Goal: Find contact information: Find contact information

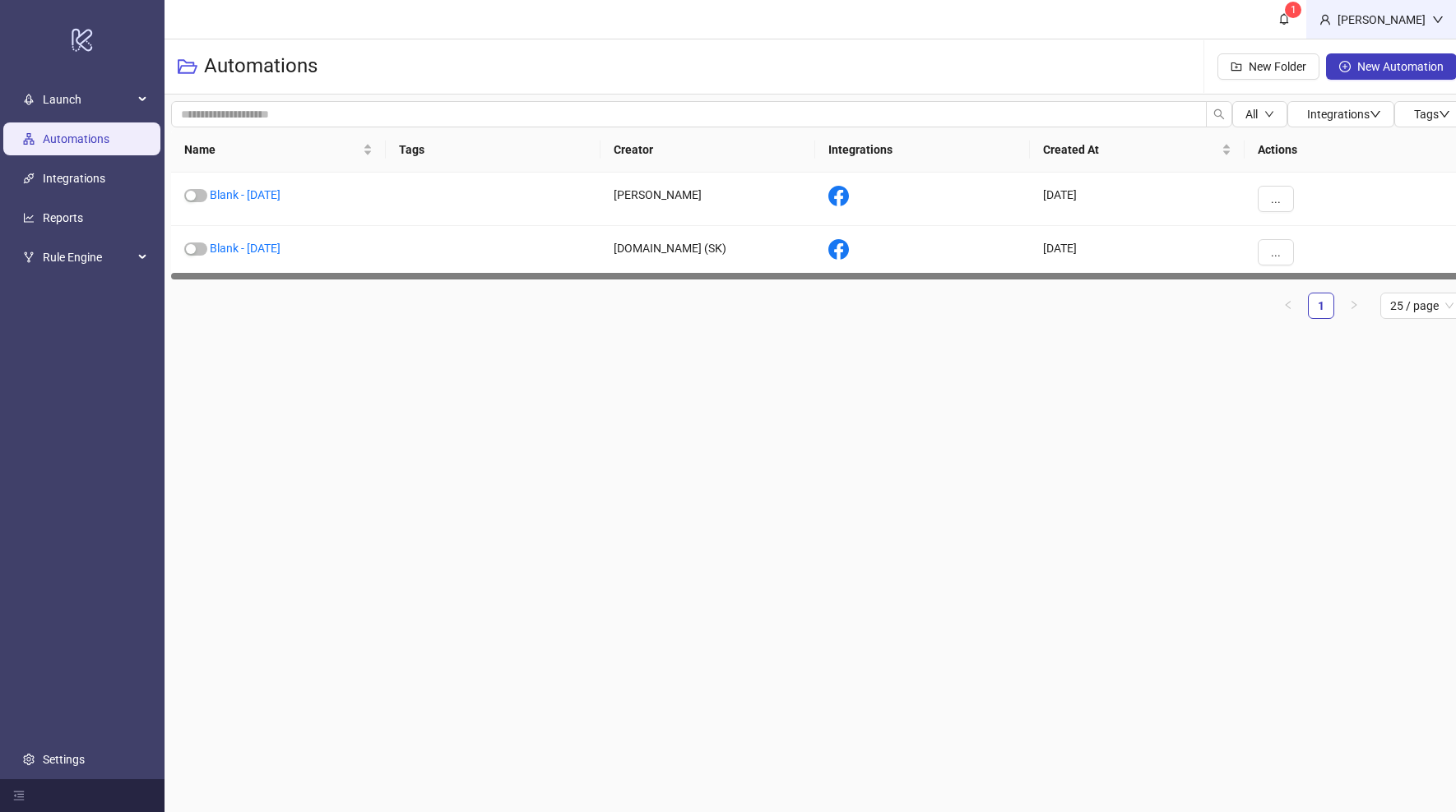
click at [1428, 11] on div "[PERSON_NAME]" at bounding box center [1382, 20] width 102 height 19
click at [1371, 61] on span "Logout" at bounding box center [1404, 59] width 79 height 19
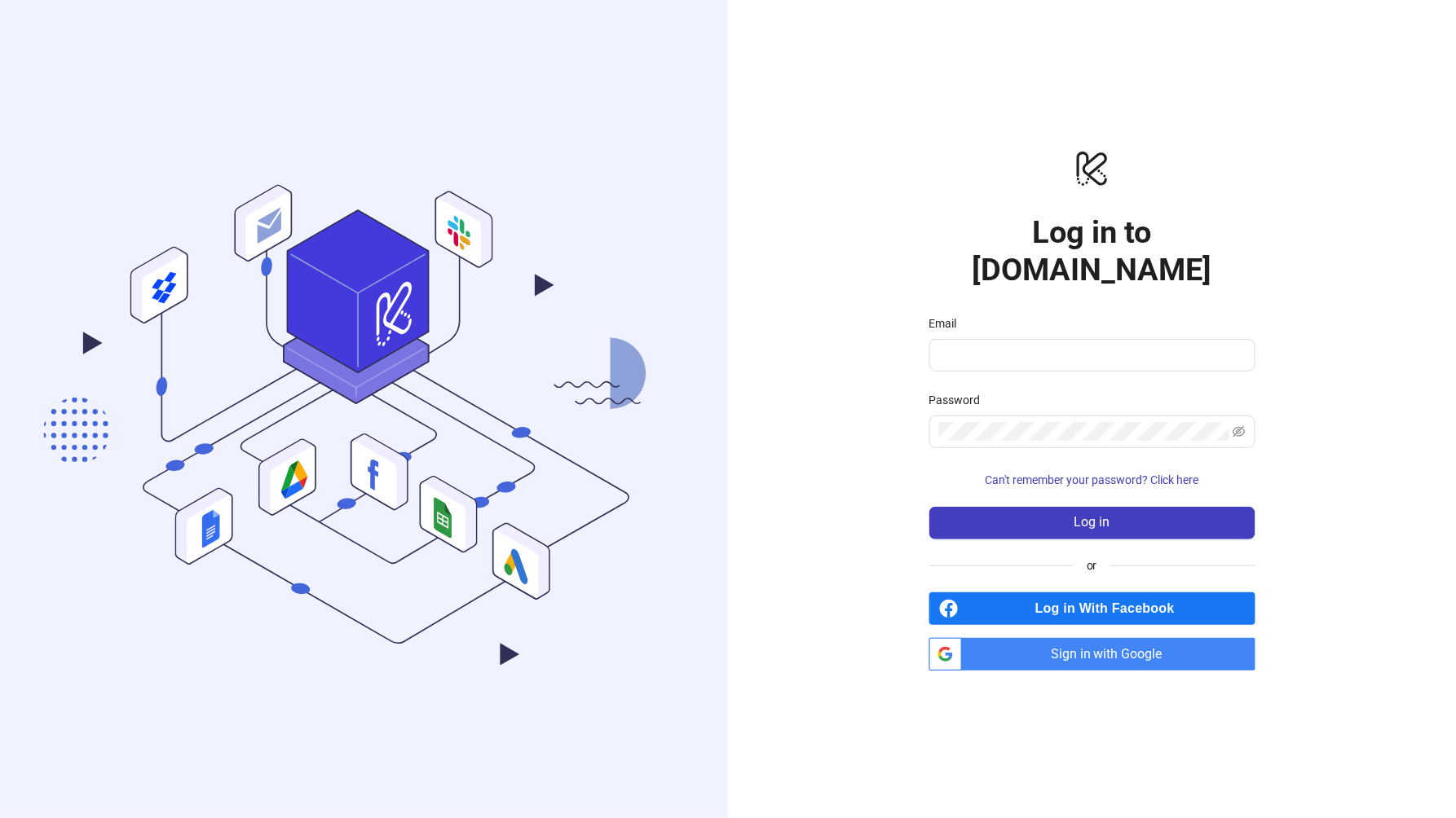
click at [1153, 592] on span "Log in With Facebook" at bounding box center [1111, 608] width 290 height 33
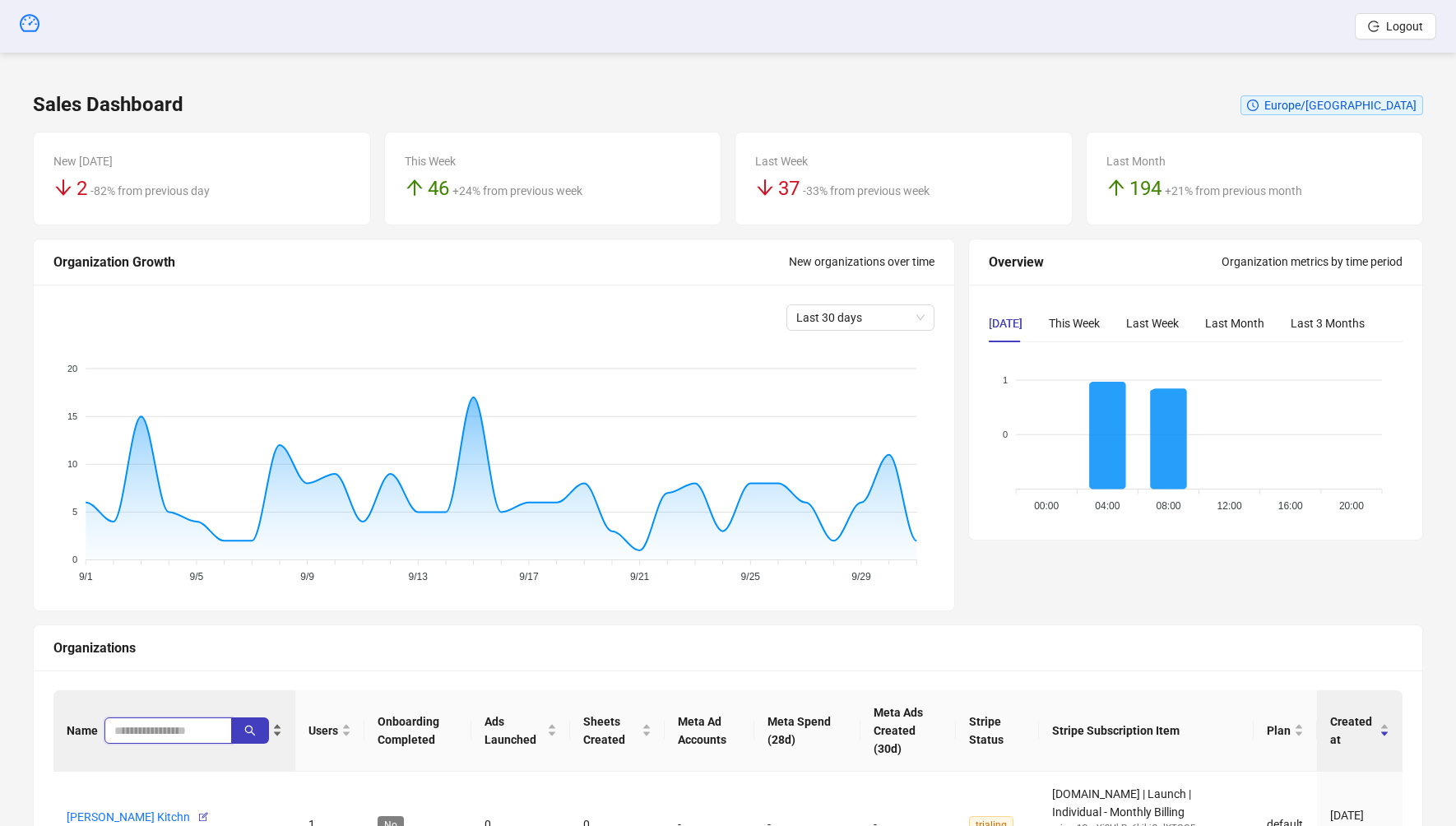
click at [153, 733] on input "search" at bounding box center [161, 730] width 95 height 19
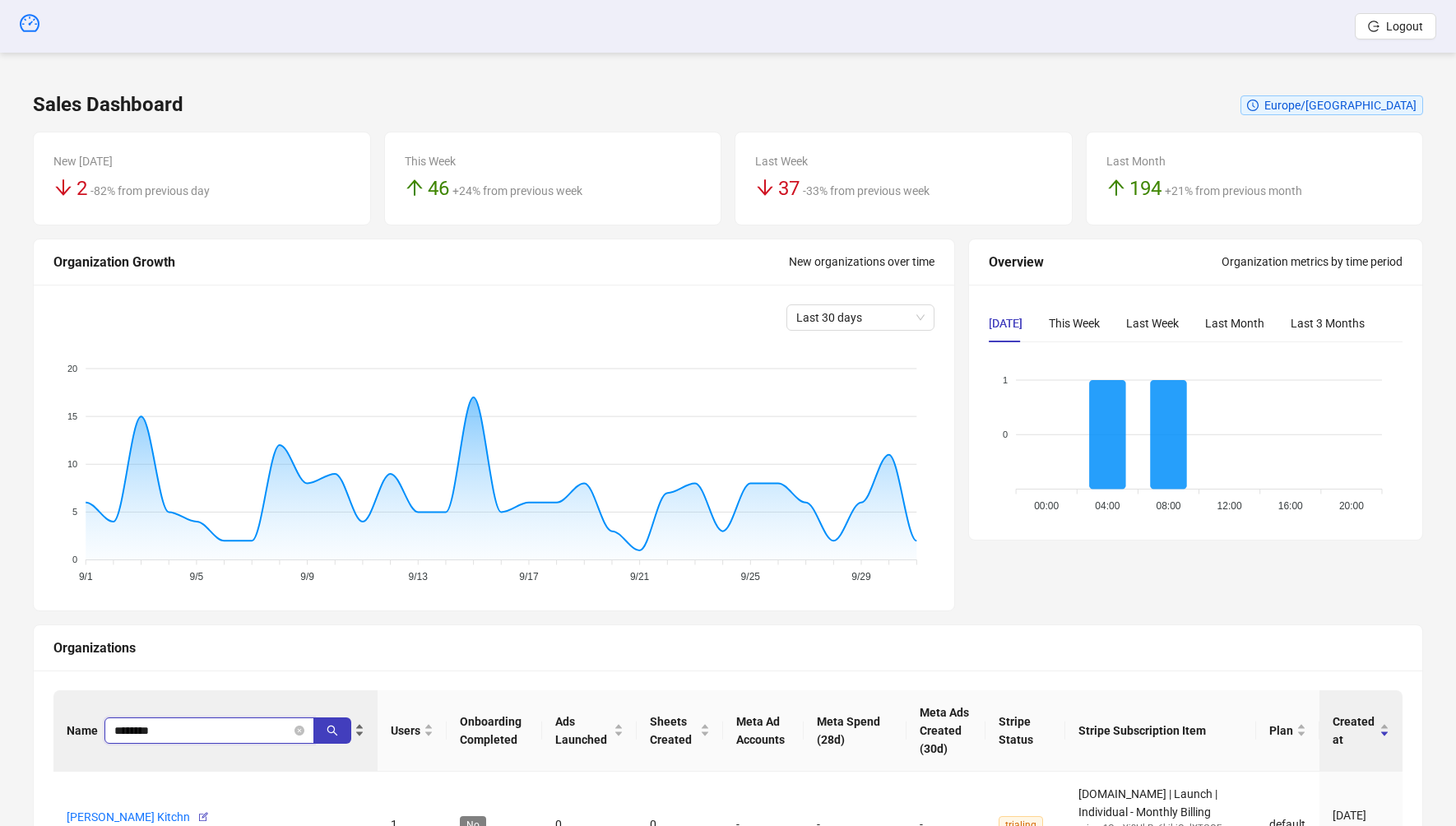
type input "********"
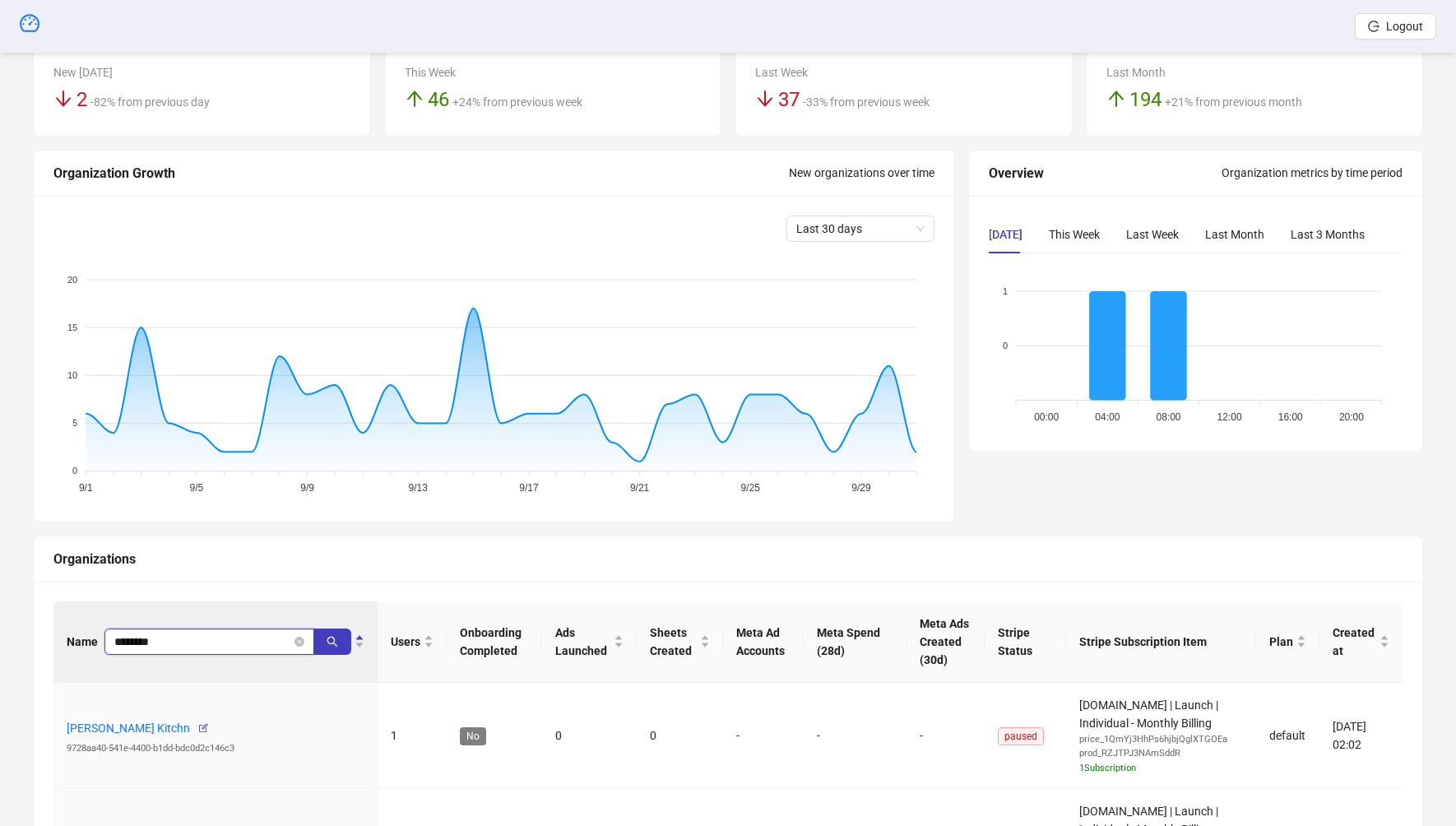
scroll to position [165, 0]
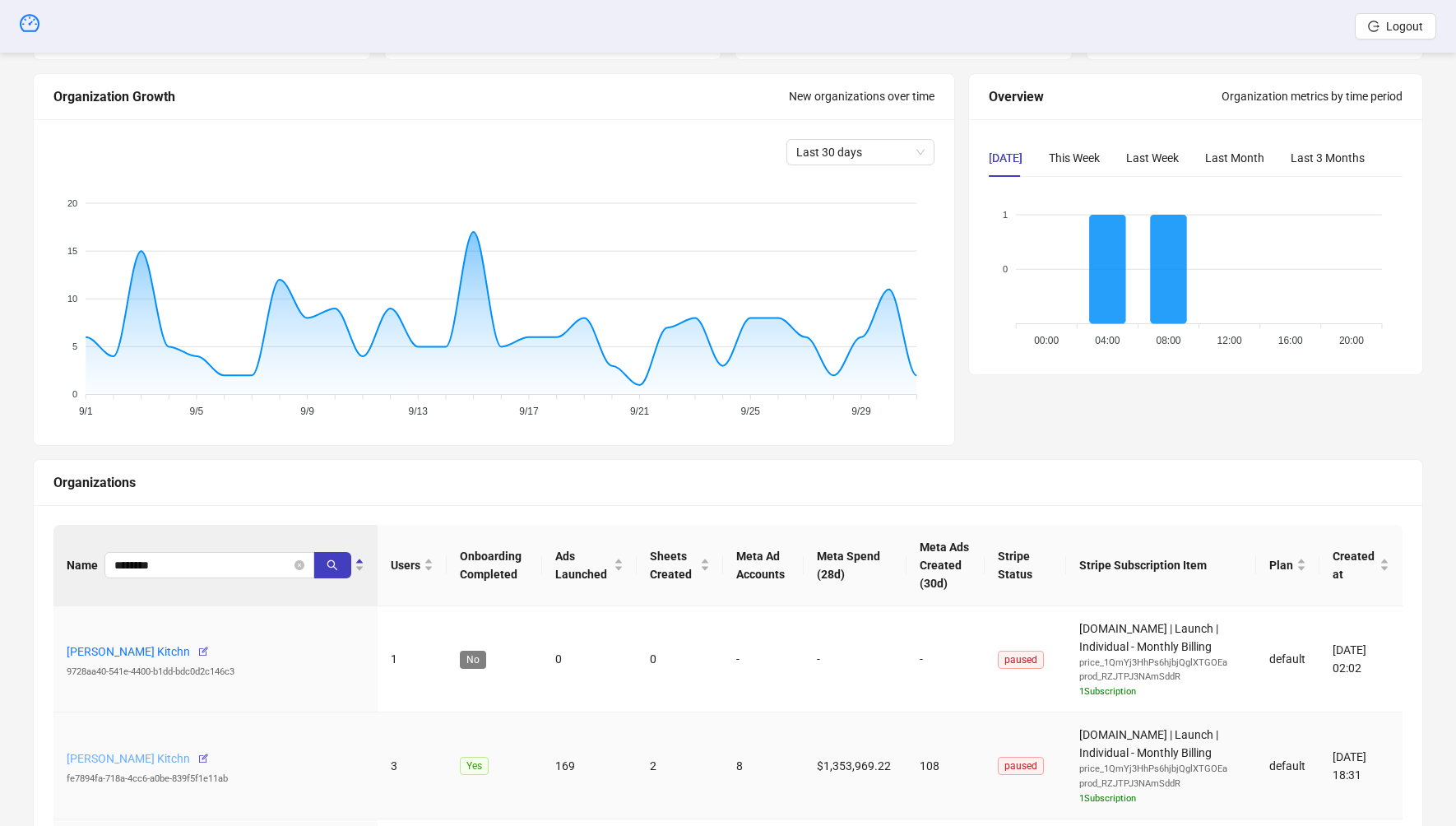
click at [156, 758] on link "Giovanni Curcio's Kitchn" at bounding box center [128, 758] width 123 height 13
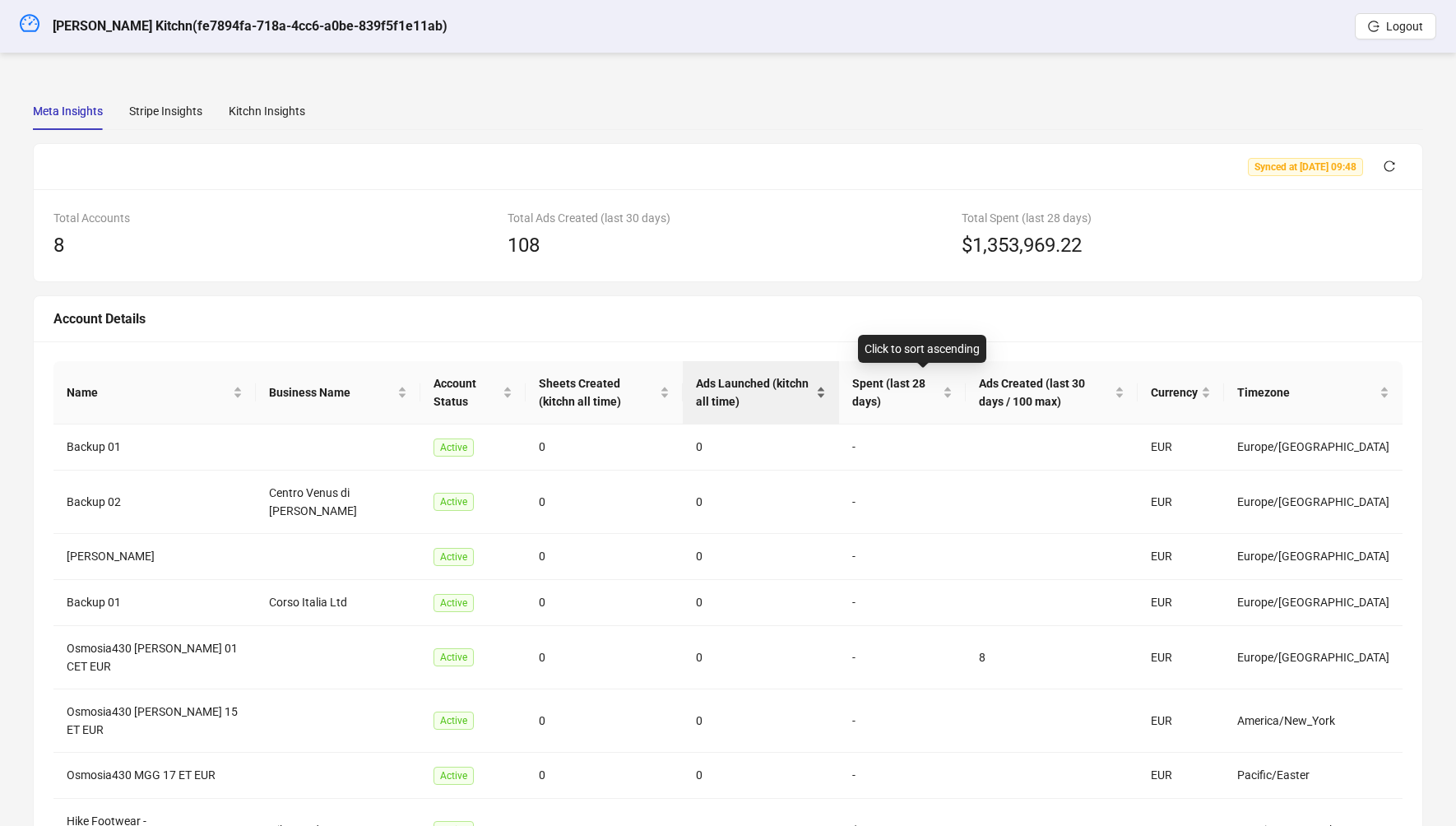
click at [755, 380] on span "Ads Launched (kitchn all time)" at bounding box center [755, 392] width 117 height 36
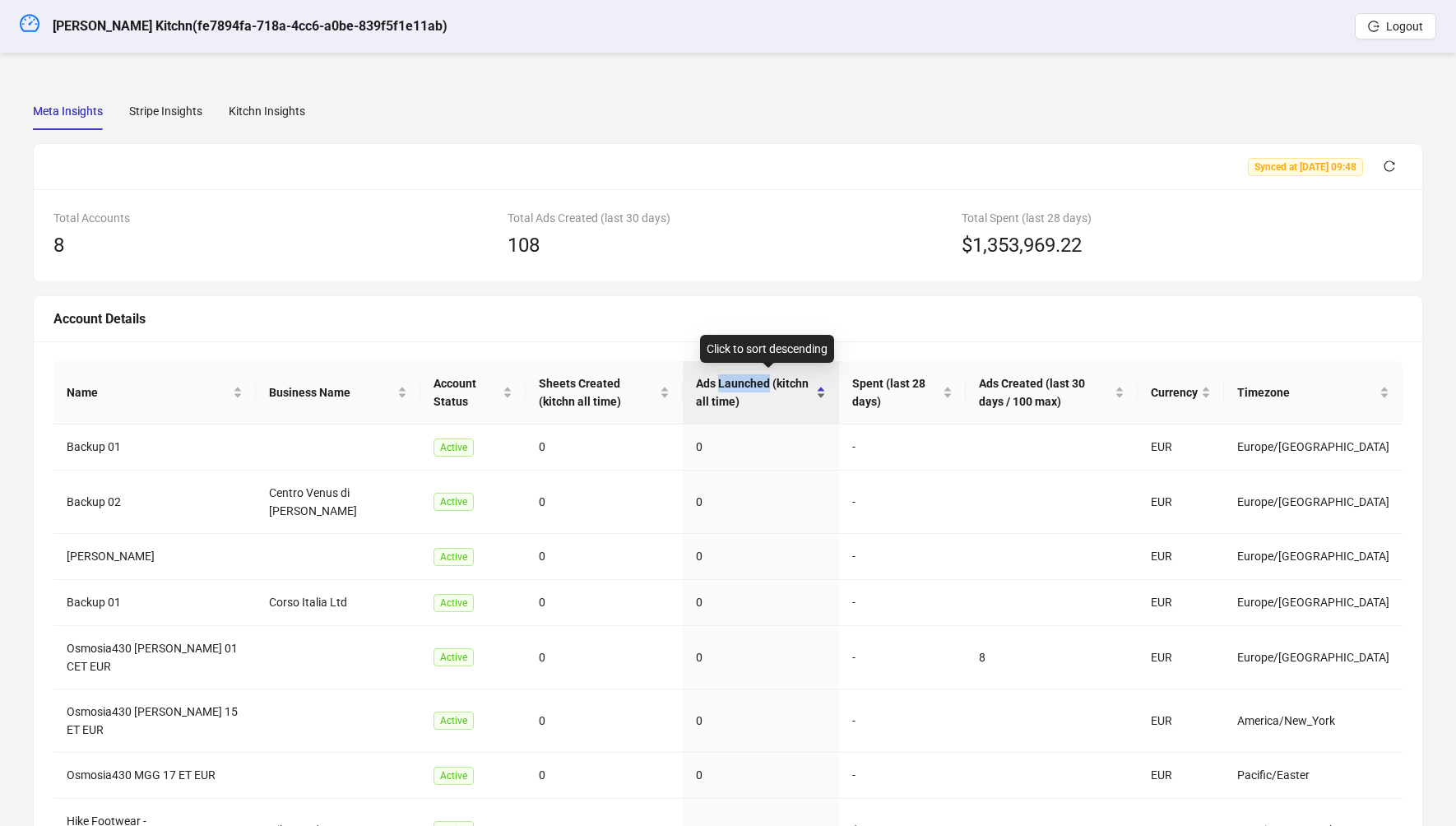
click at [755, 380] on span "Ads Launched (kitchn all time)" at bounding box center [755, 392] width 117 height 36
click at [760, 383] on span "Ads Launched (kitchn all time)" at bounding box center [755, 392] width 117 height 36
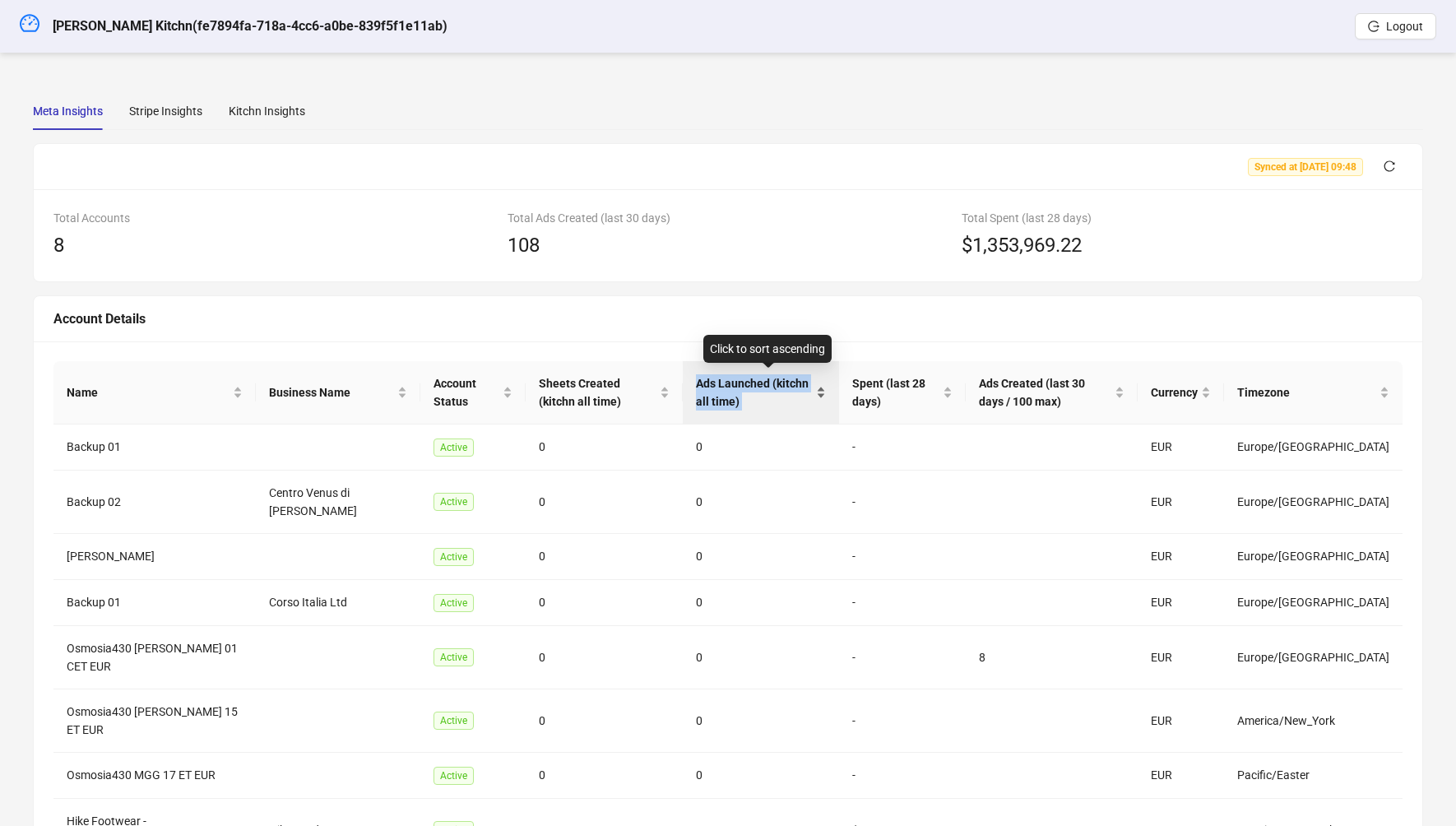
click at [760, 383] on span "Ads Launched (kitchn all time)" at bounding box center [755, 392] width 117 height 36
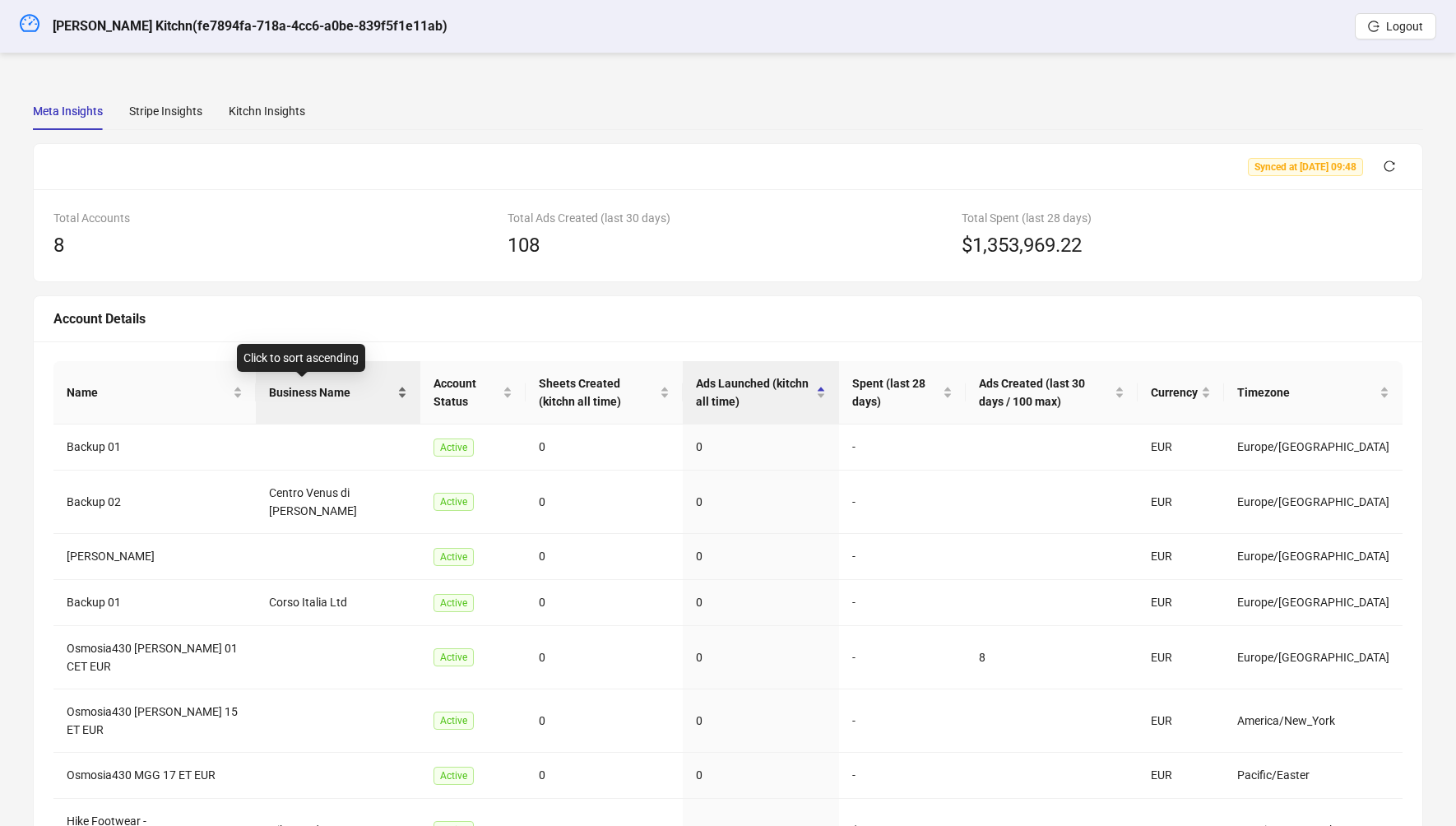
click at [296, 385] on span "Business Name" at bounding box center [331, 392] width 125 height 19
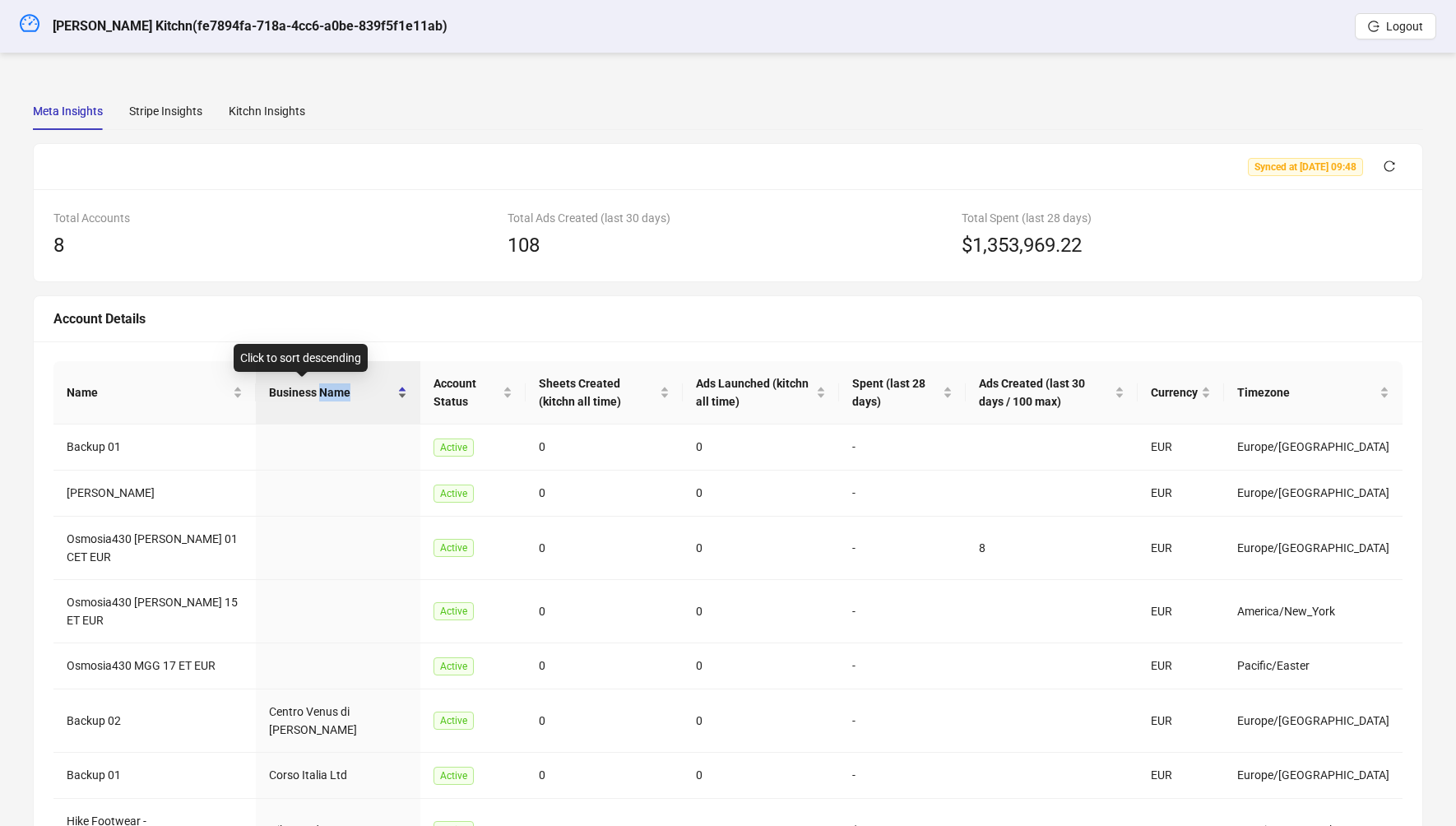
click at [296, 385] on span "Business Name" at bounding box center [331, 392] width 125 height 19
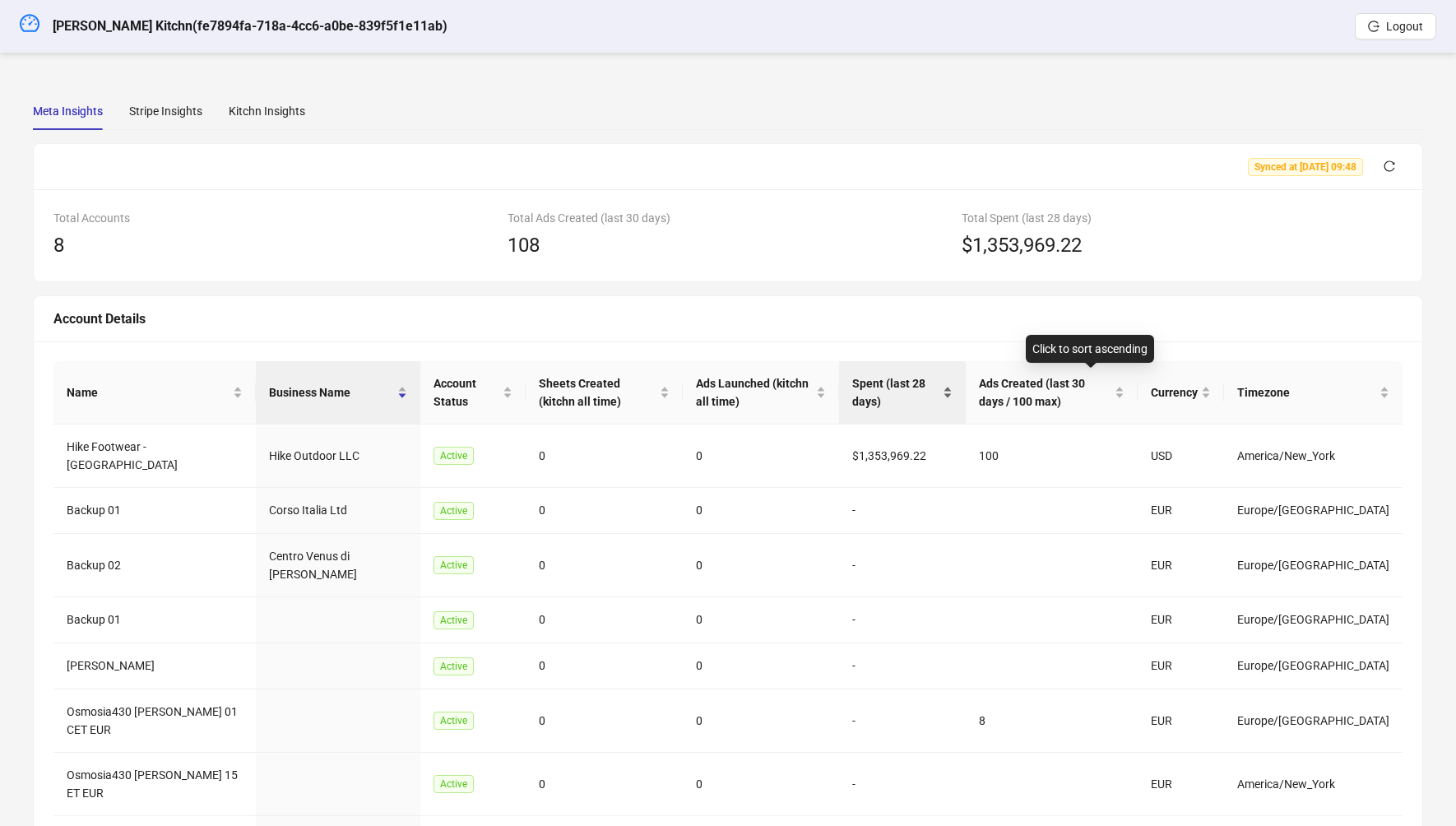
click at [901, 384] on span "Spent (last 28 days)" at bounding box center [895, 392] width 87 height 36
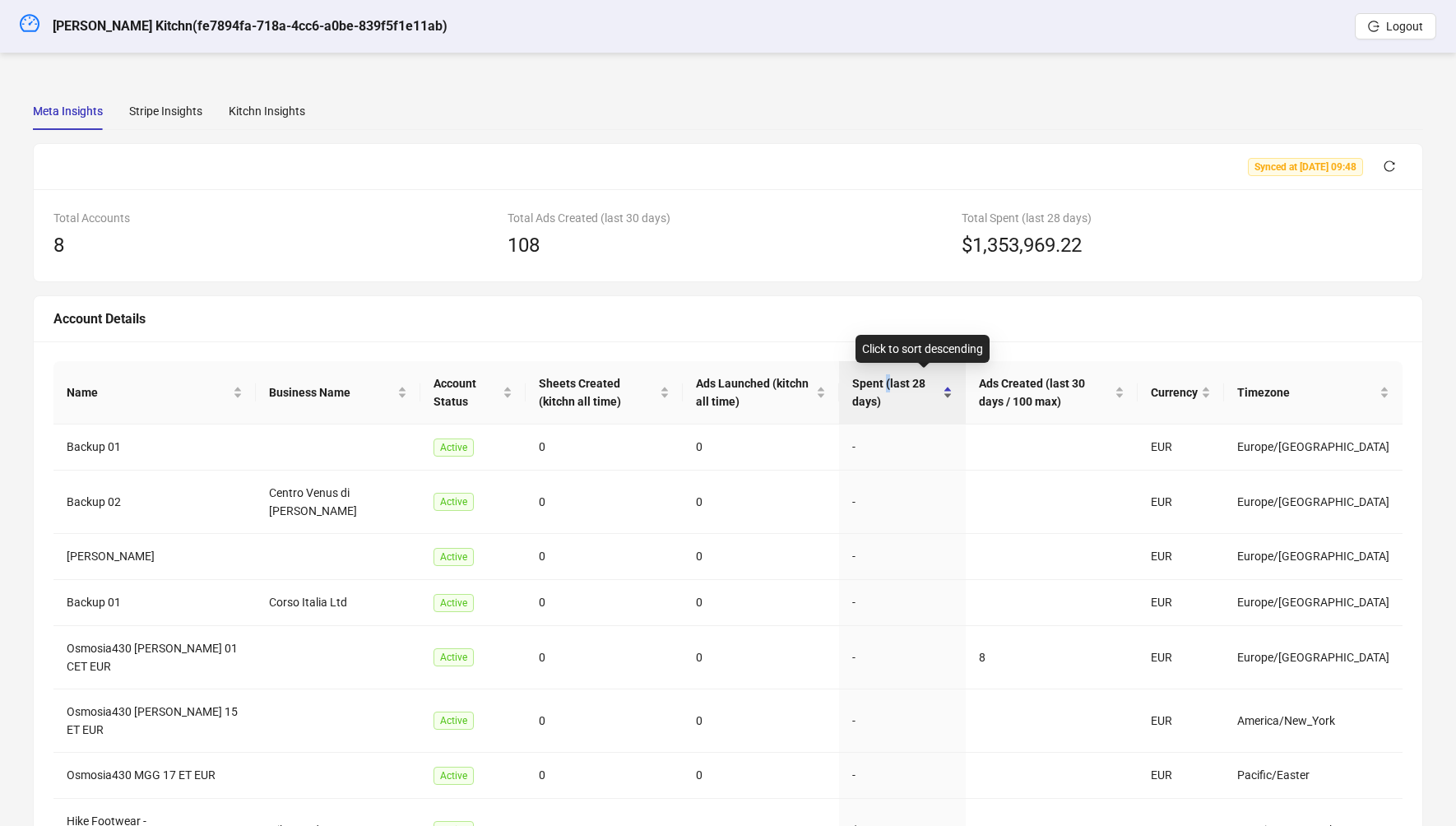
click at [901, 384] on span "Spent (last 28 days)" at bounding box center [895, 392] width 87 height 36
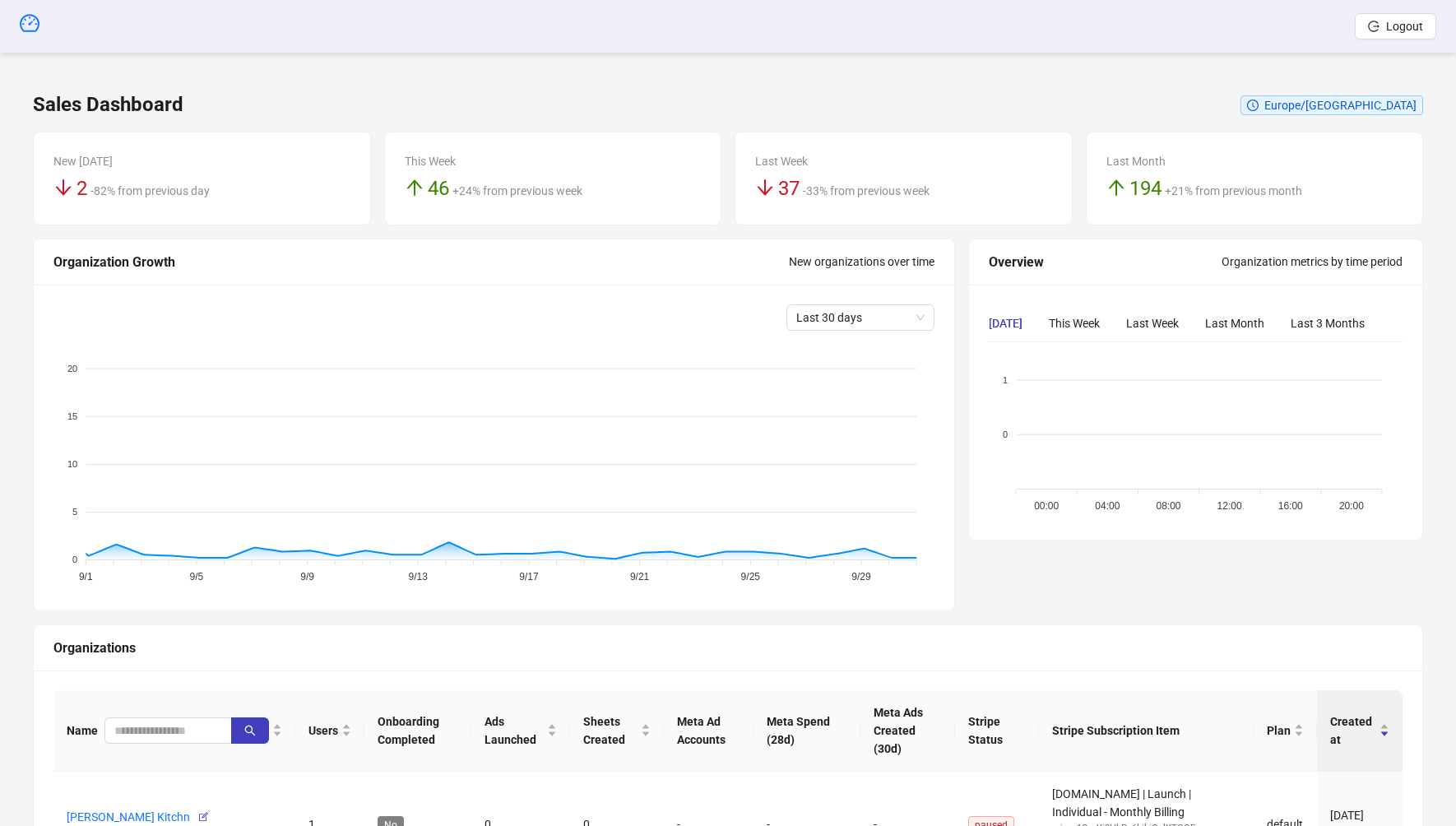
scroll to position [165, 0]
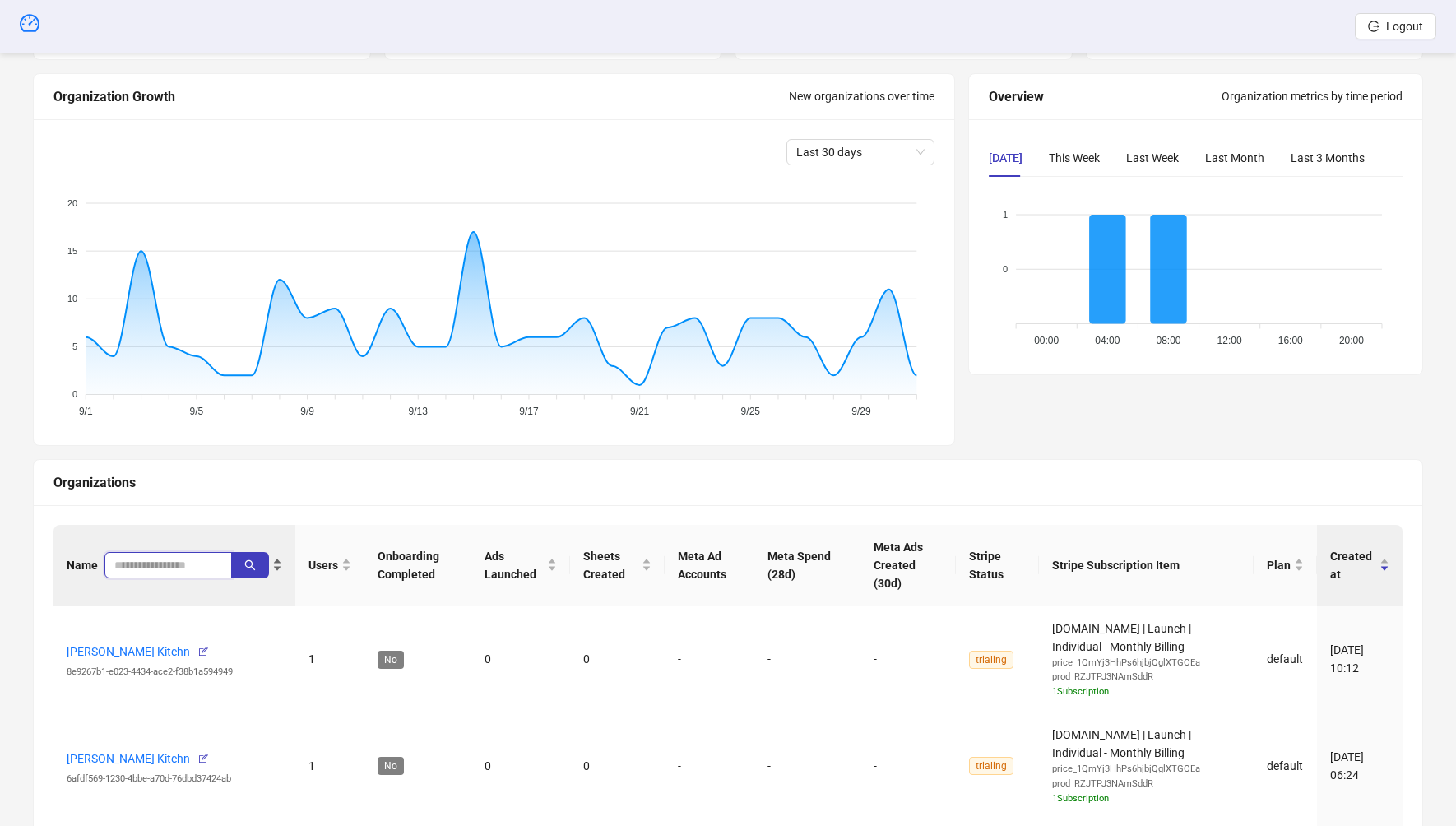
click at [140, 561] on input "search" at bounding box center [161, 565] width 95 height 19
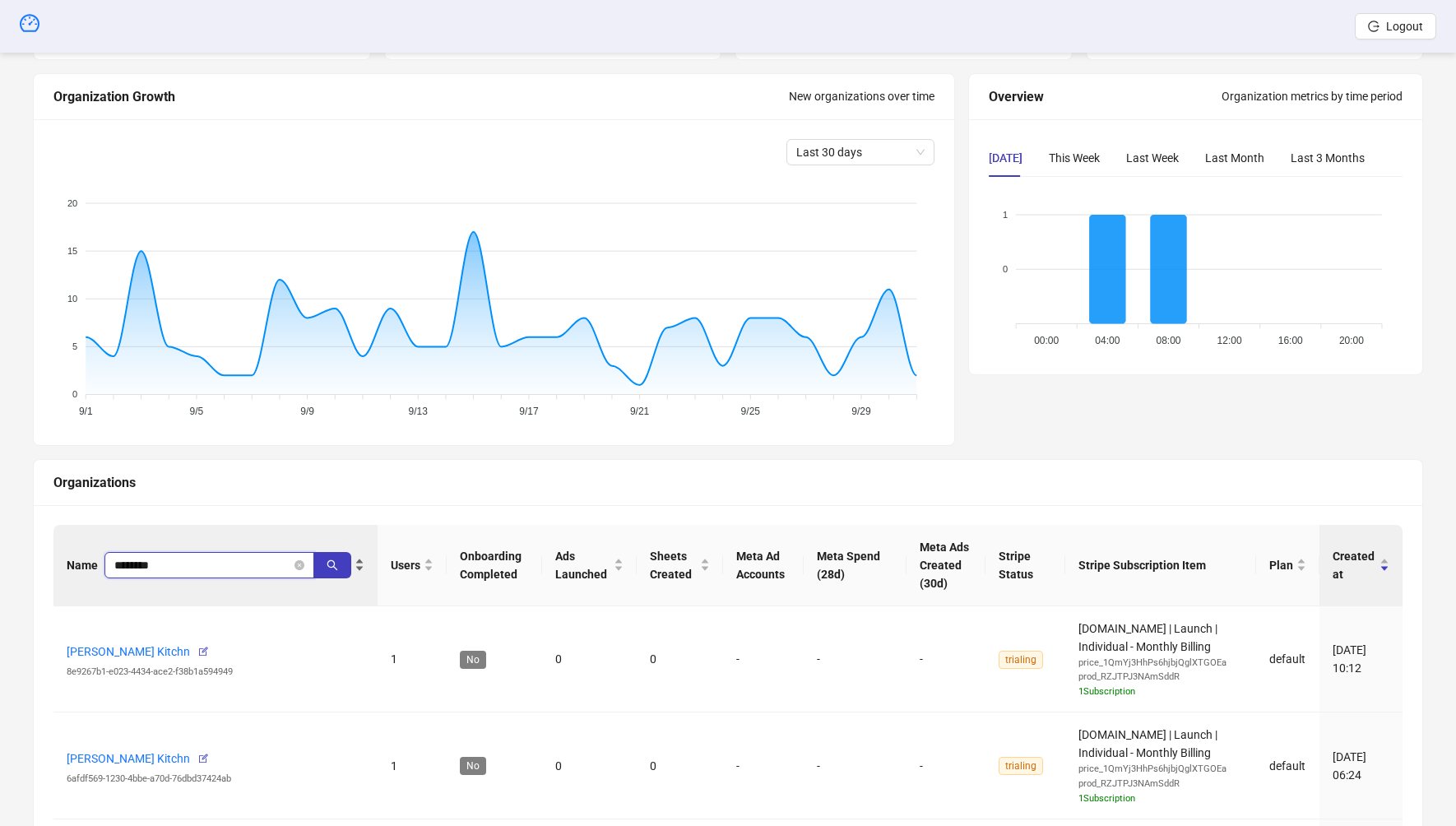
type input "********"
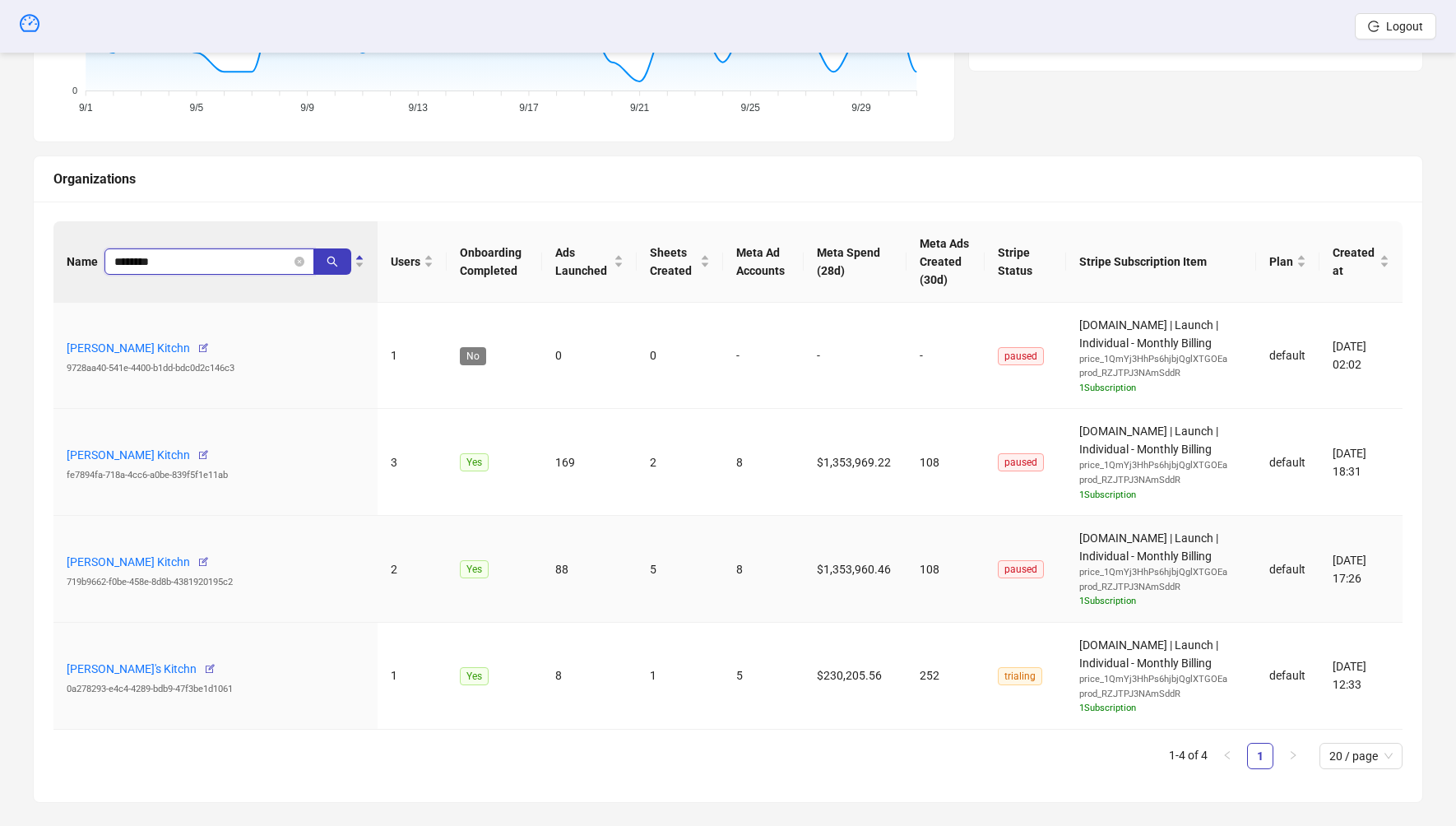
scroll to position [471, 0]
click at [118, 661] on link "Giovanni's Kitchn" at bounding box center [131, 667] width 130 height 13
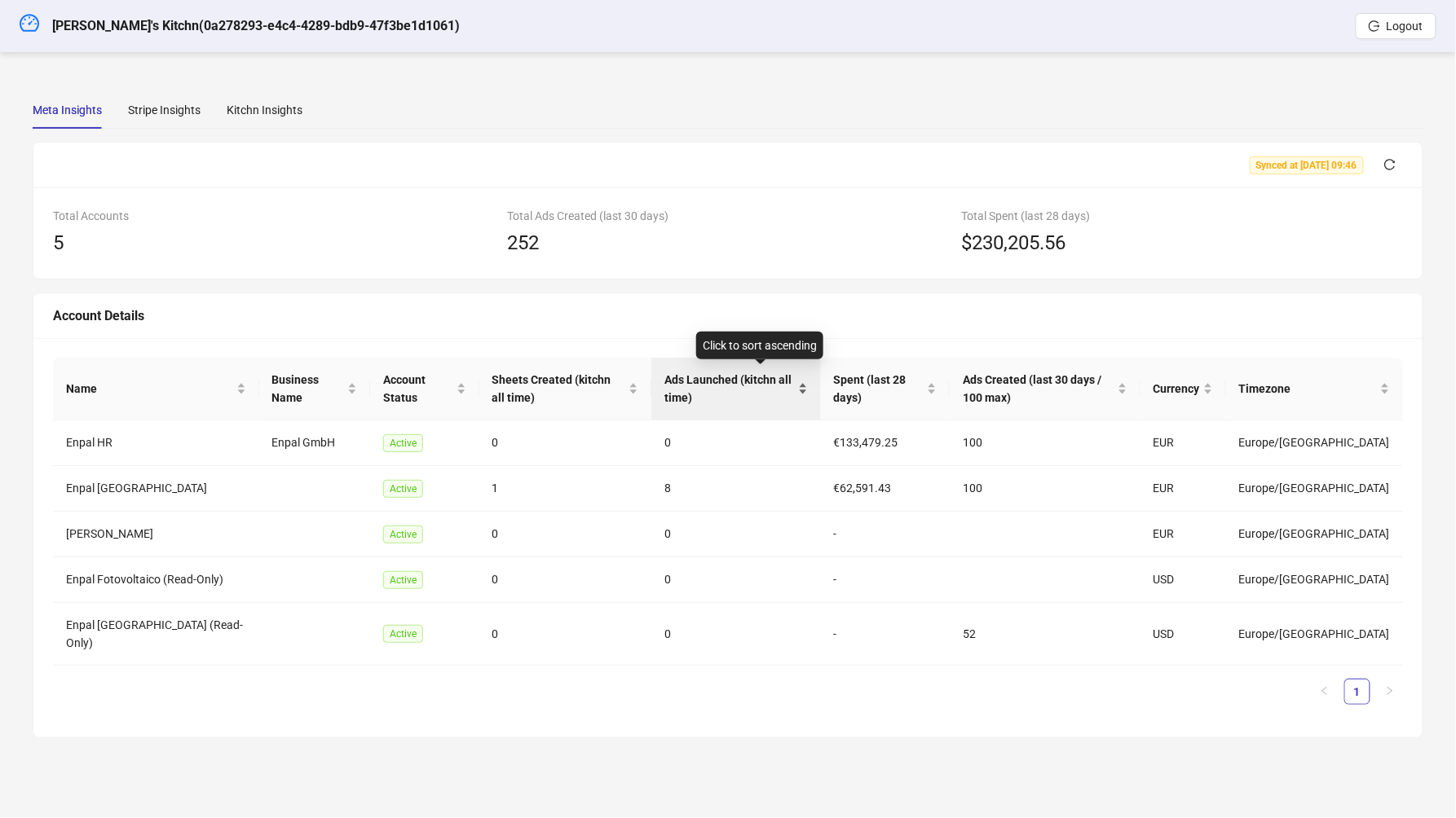
click at [722, 401] on span "Ads Launched (kitchn all time)" at bounding box center [729, 388] width 131 height 36
click at [722, 400] on span "Ads Launched (kitchn all time)" at bounding box center [729, 388] width 131 height 36
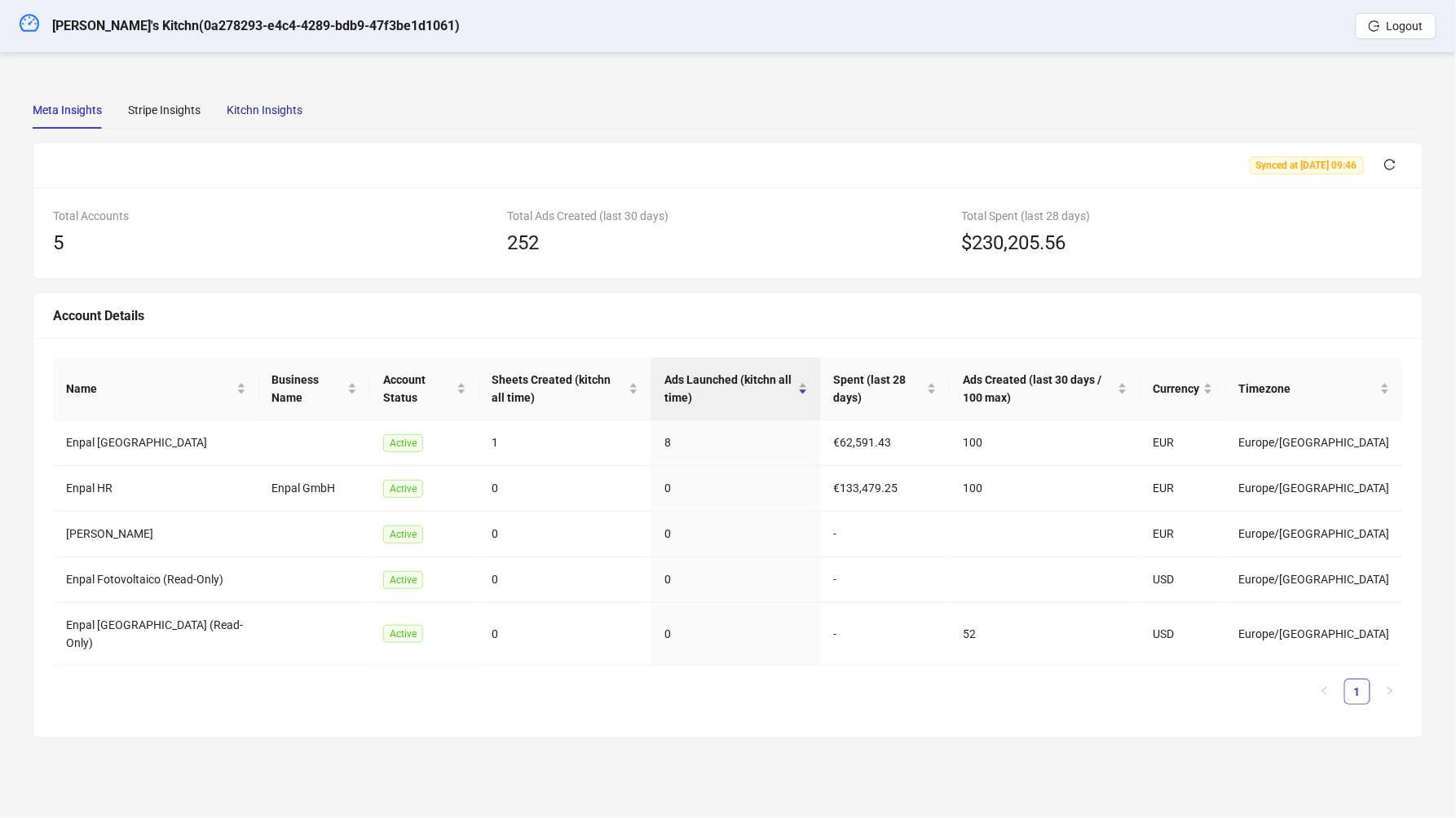
click at [259, 115] on div "Kitchn Insights" at bounding box center [264, 109] width 75 height 18
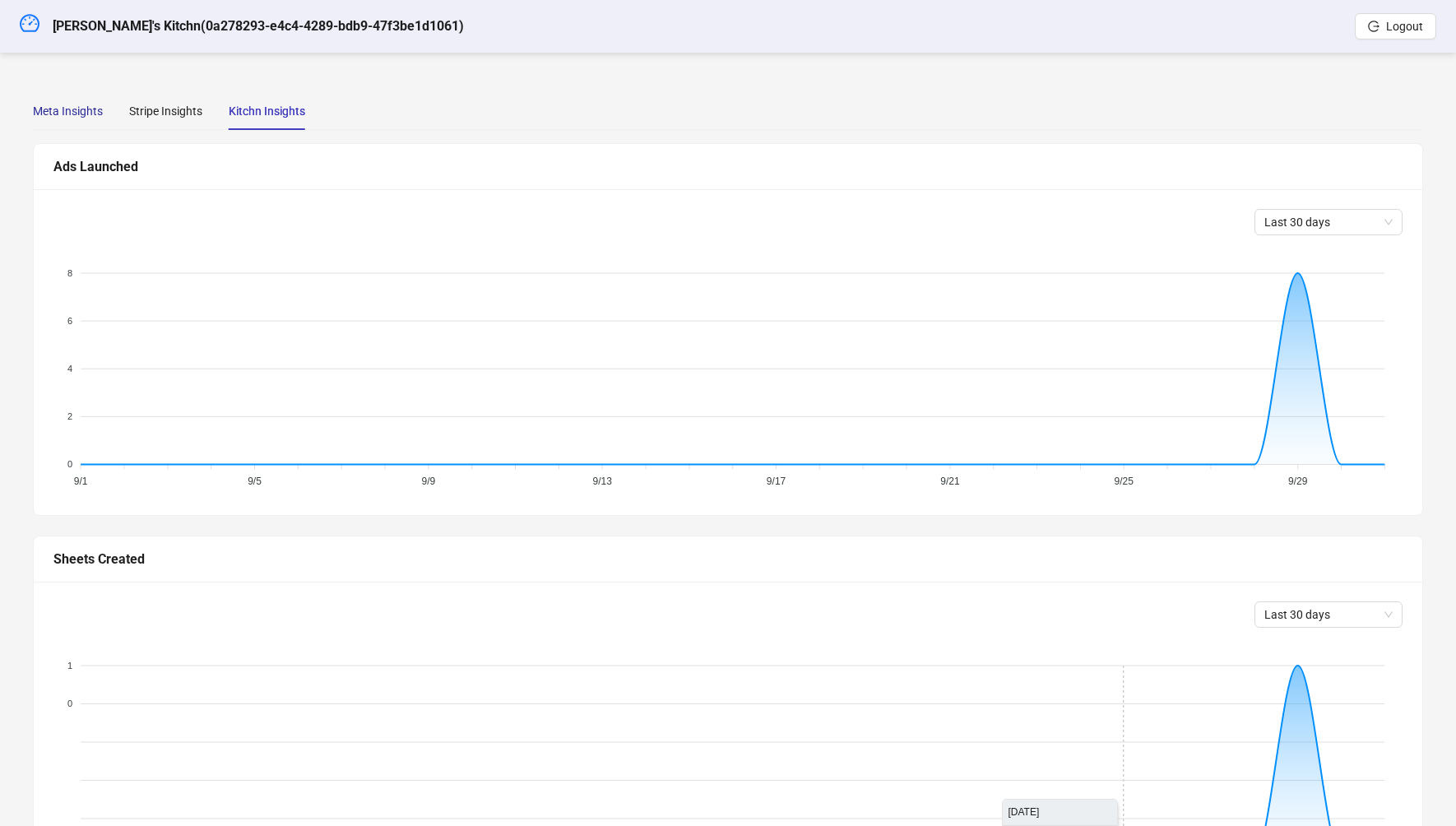
click at [68, 108] on div "Meta Insights" at bounding box center [68, 110] width 70 height 19
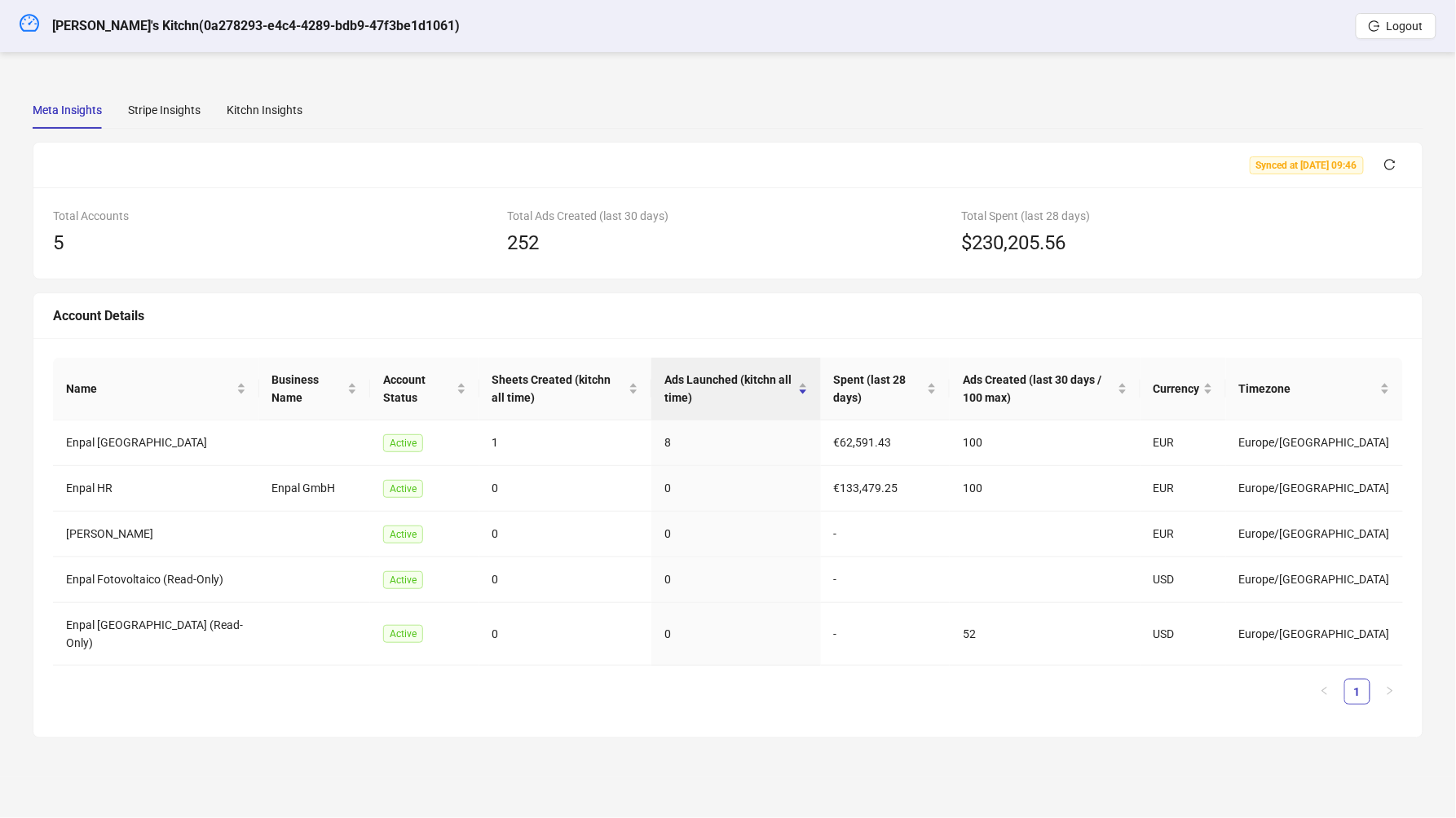
click at [101, 23] on h5 "Giovanni's Kitchn ( 0a278293-e4c4-4289-bdb9-47f3be1d1061 )" at bounding box center [255, 26] width 407 height 19
click at [101, 24] on h5 "Giovanni's Kitchn ( 0a278293-e4c4-4289-bdb9-47f3be1d1061 )" at bounding box center [255, 26] width 407 height 19
click at [281, 83] on div "Meta Insights Stripe Insights Kitchn Insights Synced at 2025-10-01 09:46 Total …" at bounding box center [728, 414] width 1430 height 686
click at [275, 104] on div "Kitchn Insights" at bounding box center [264, 109] width 75 height 18
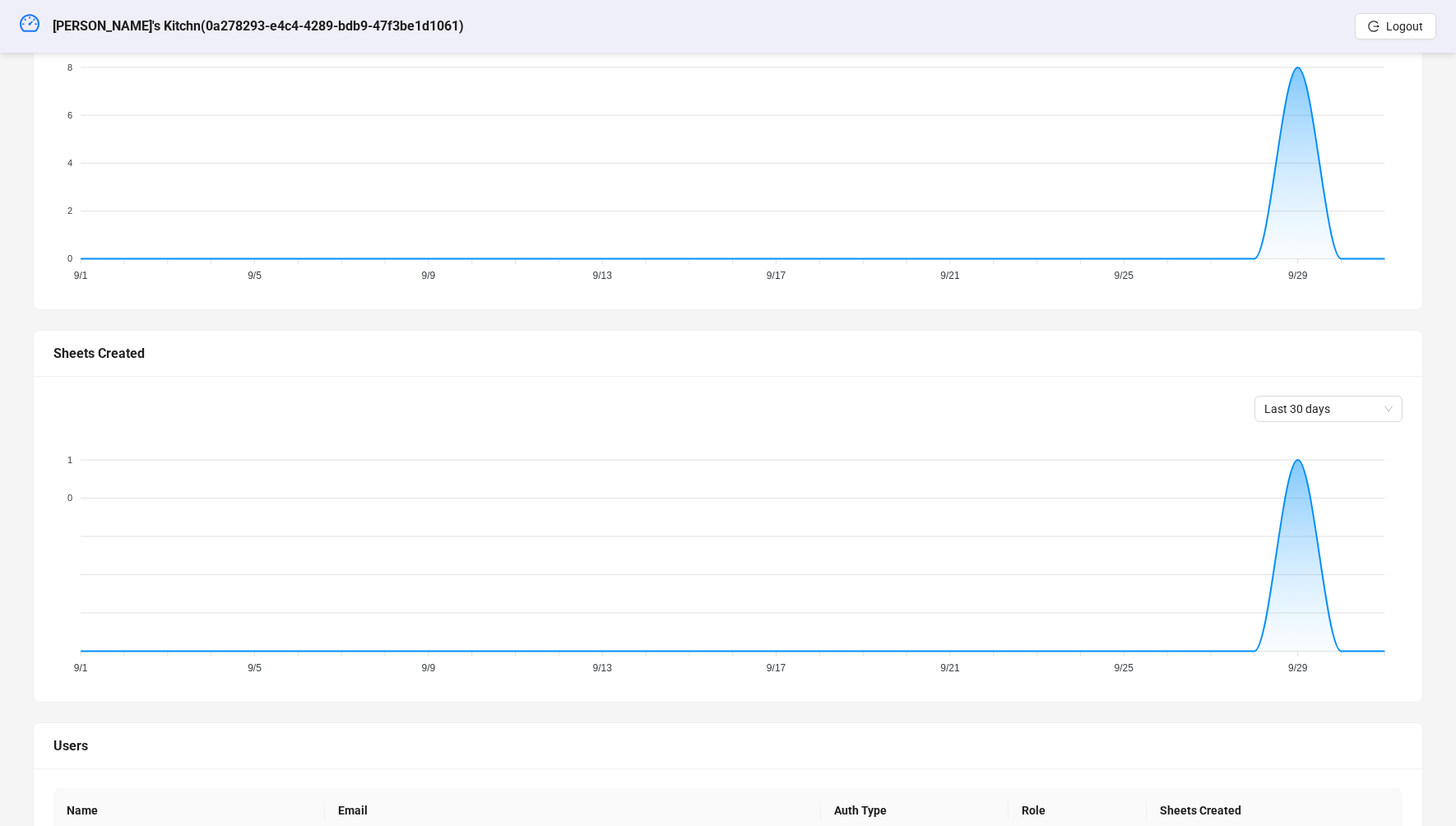
scroll to position [367, 0]
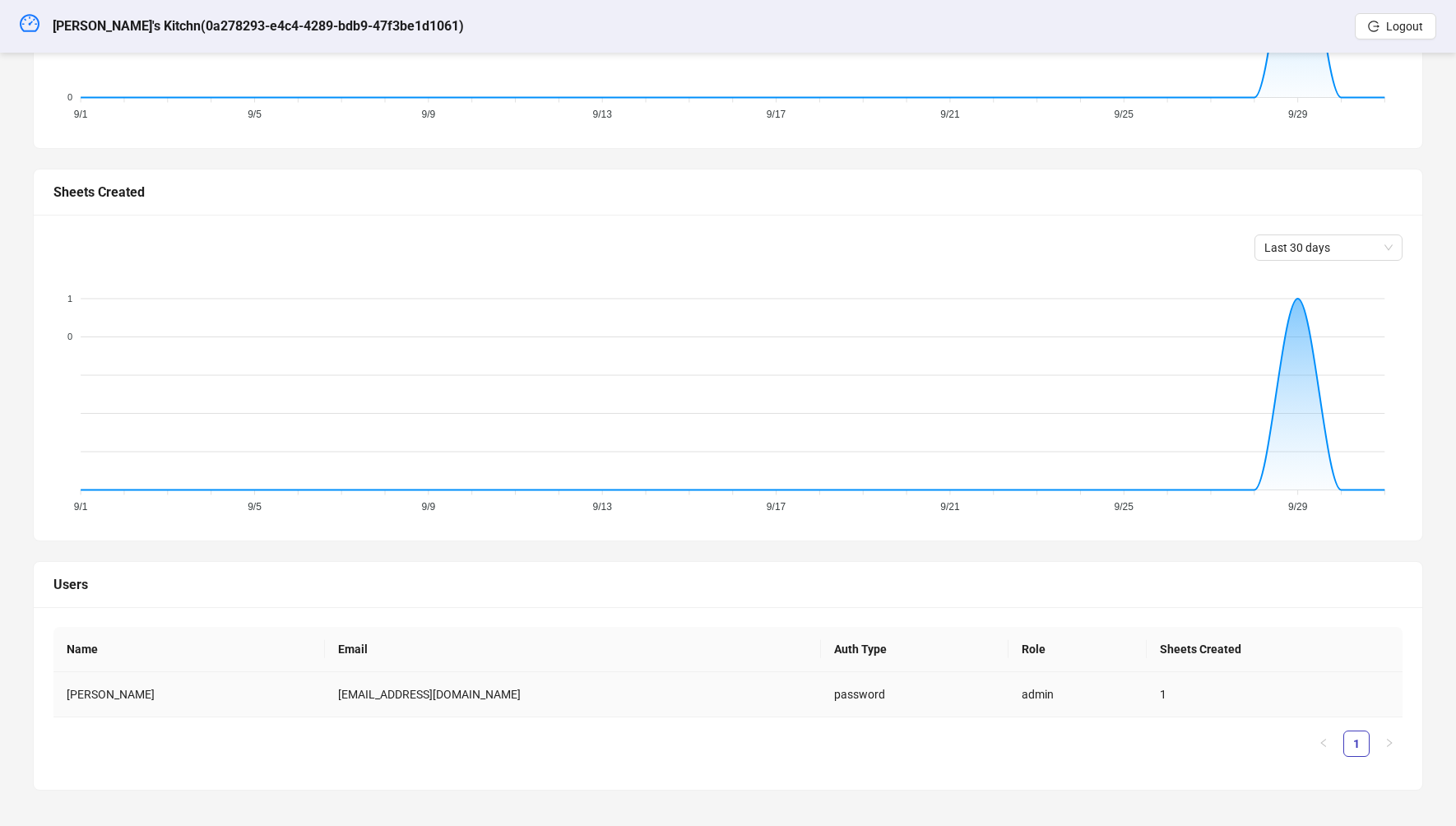
click at [341, 686] on td "giovanni.chiarolla@enpal.de" at bounding box center [573, 694] width 496 height 45
copy td "chiarolla"
